Goal: Entertainment & Leisure: Consume media (video, audio)

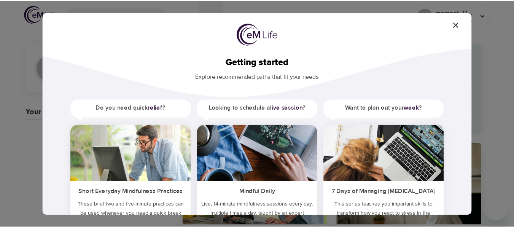
scroll to position [63, 0]
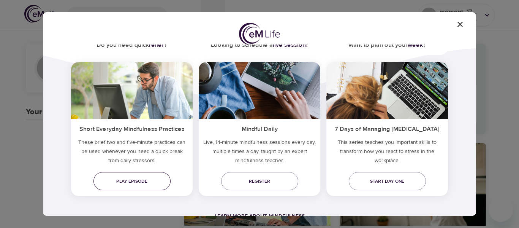
click at [129, 181] on span "Play episode" at bounding box center [132, 181] width 65 height 8
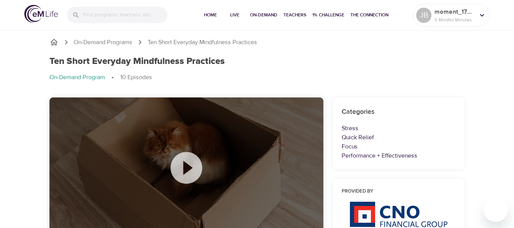
click at [185, 168] on icon at bounding box center [186, 168] width 38 height 38
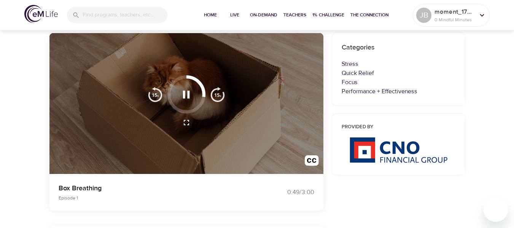
scroll to position [69, 0]
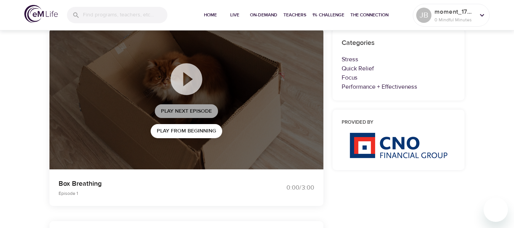
click at [206, 109] on span "Play Next Episode" at bounding box center [186, 111] width 51 height 10
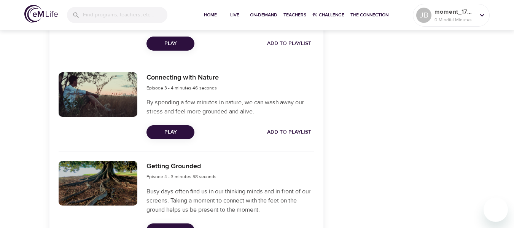
scroll to position [434, 0]
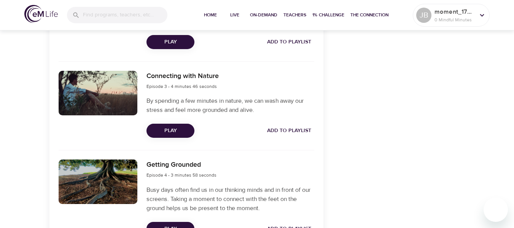
click at [175, 129] on span "Play" at bounding box center [170, 131] width 36 height 10
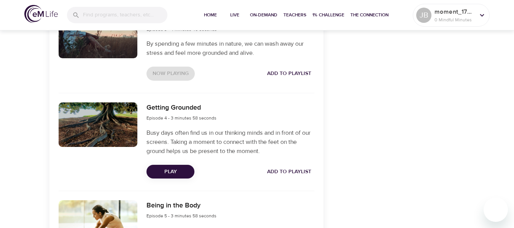
scroll to position [492, 0]
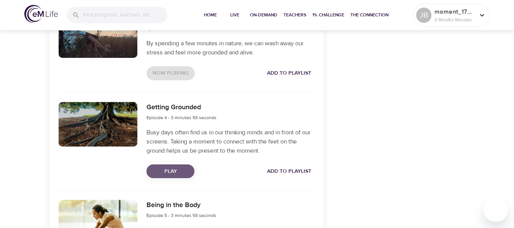
click at [166, 171] on span "Play" at bounding box center [170, 172] width 36 height 10
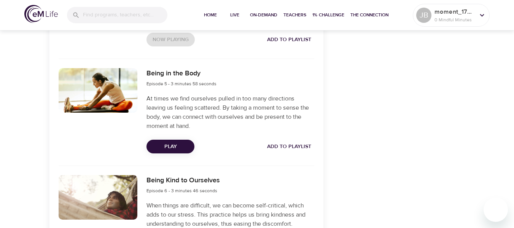
scroll to position [623, 0]
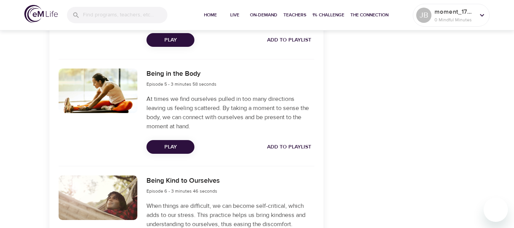
click at [164, 144] on span "Play" at bounding box center [170, 147] width 36 height 10
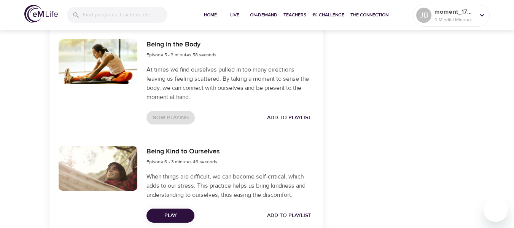
scroll to position [652, 0]
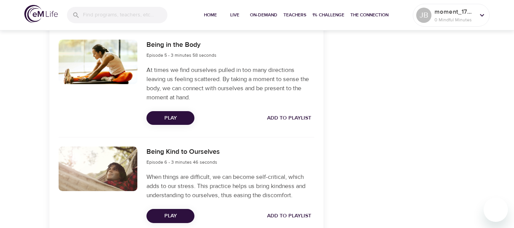
click at [229, 143] on div "Being Kind to Ourselves Episode 6 - 3 minutes 46 seconds When things are diffic…" at bounding box center [230, 184] width 176 height 85
click at [134, 109] on div at bounding box center [98, 82] width 88 height 94
